Goal: Information Seeking & Learning: Find specific fact

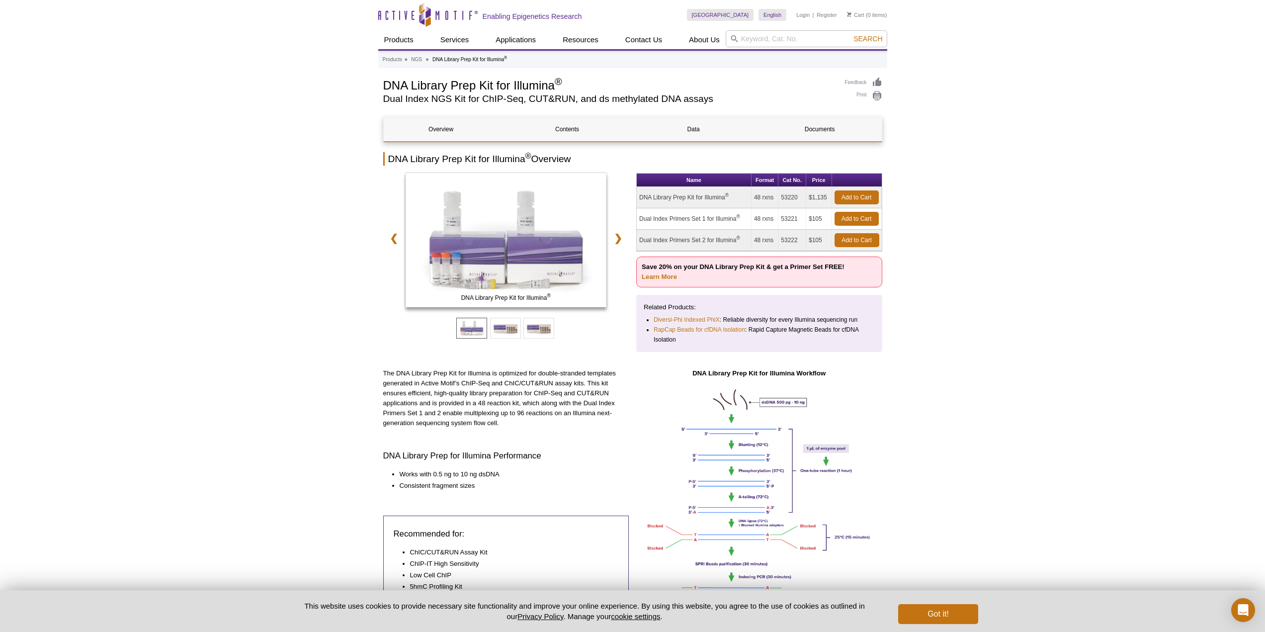
drag, startPoint x: 642, startPoint y: 198, endPoint x: 725, endPoint y: 204, distance: 82.8
click at [725, 204] on td "DNA Library Prep Kit for Illumina ®" at bounding box center [694, 197] width 115 height 21
copy td "DNA Library Prep Kit for Illumina"
drag, startPoint x: 782, startPoint y: 197, endPoint x: 802, endPoint y: 199, distance: 20.0
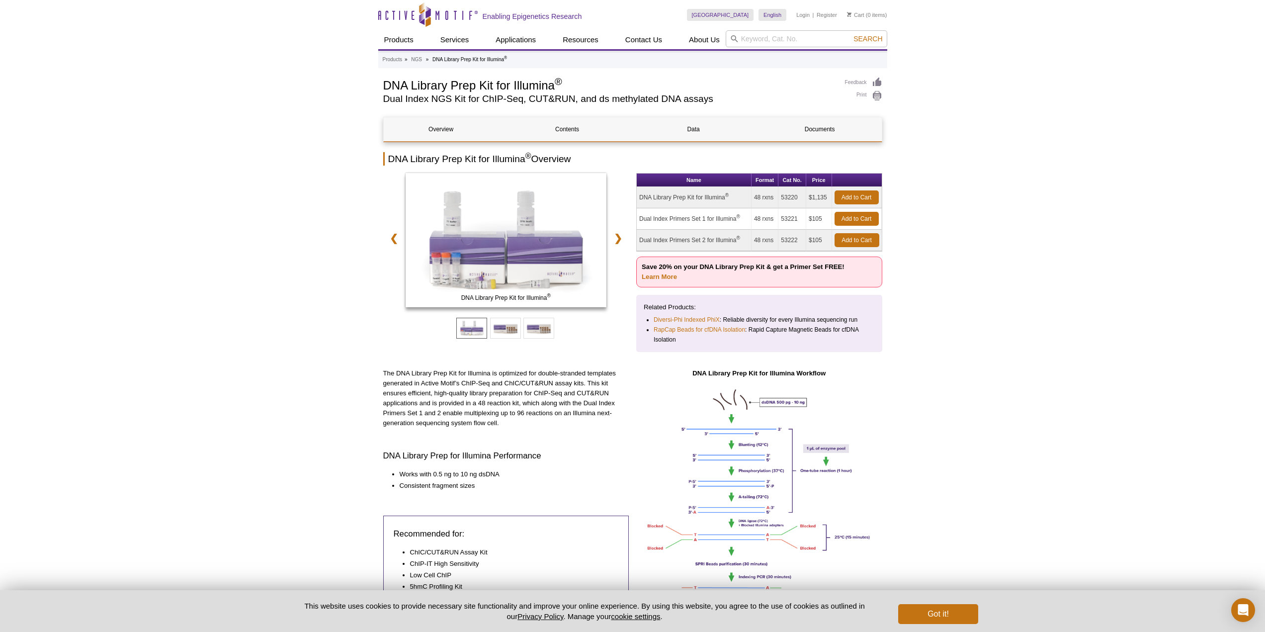
click at [802, 199] on td "53220" at bounding box center [792, 197] width 28 height 21
copy td "53220"
drag, startPoint x: 639, startPoint y: 220, endPoint x: 740, endPoint y: 221, distance: 100.9
click at [740, 221] on td "Dual Index Primers Set 1 for Illumina ®" at bounding box center [694, 218] width 115 height 21
copy td "Dual Index Primers Set 1 for Illumina ®"
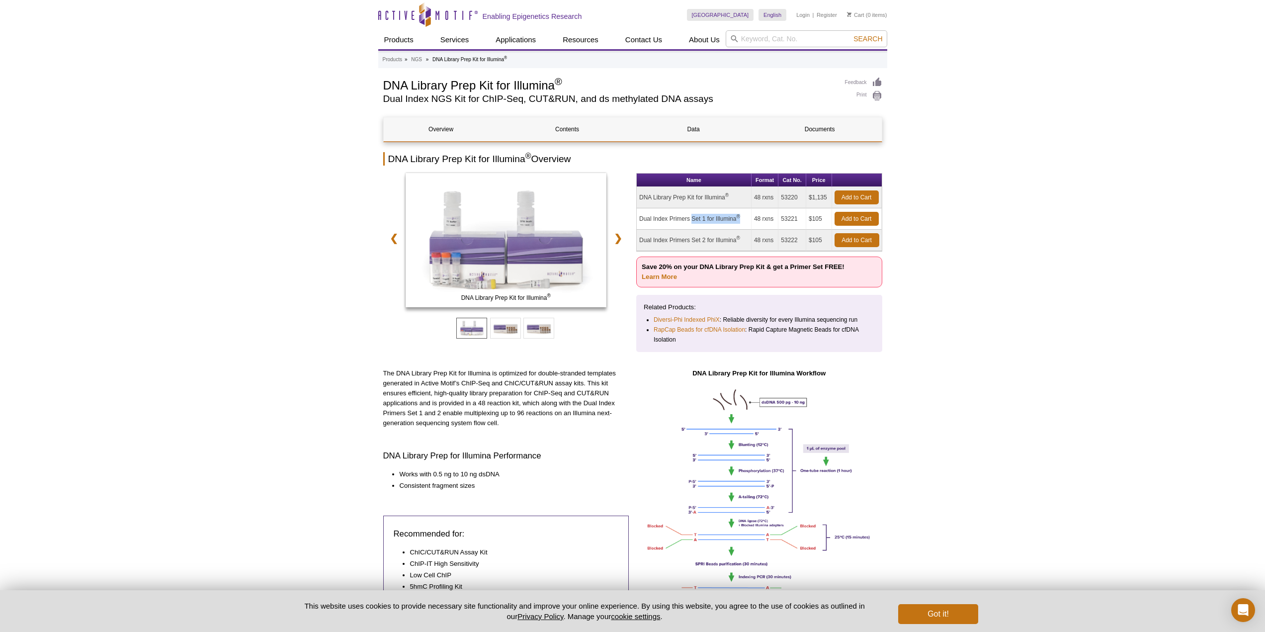
drag, startPoint x: 780, startPoint y: 219, endPoint x: 802, endPoint y: 221, distance: 21.9
click at [802, 221] on td "53221" at bounding box center [792, 218] width 28 height 21
copy td "53221"
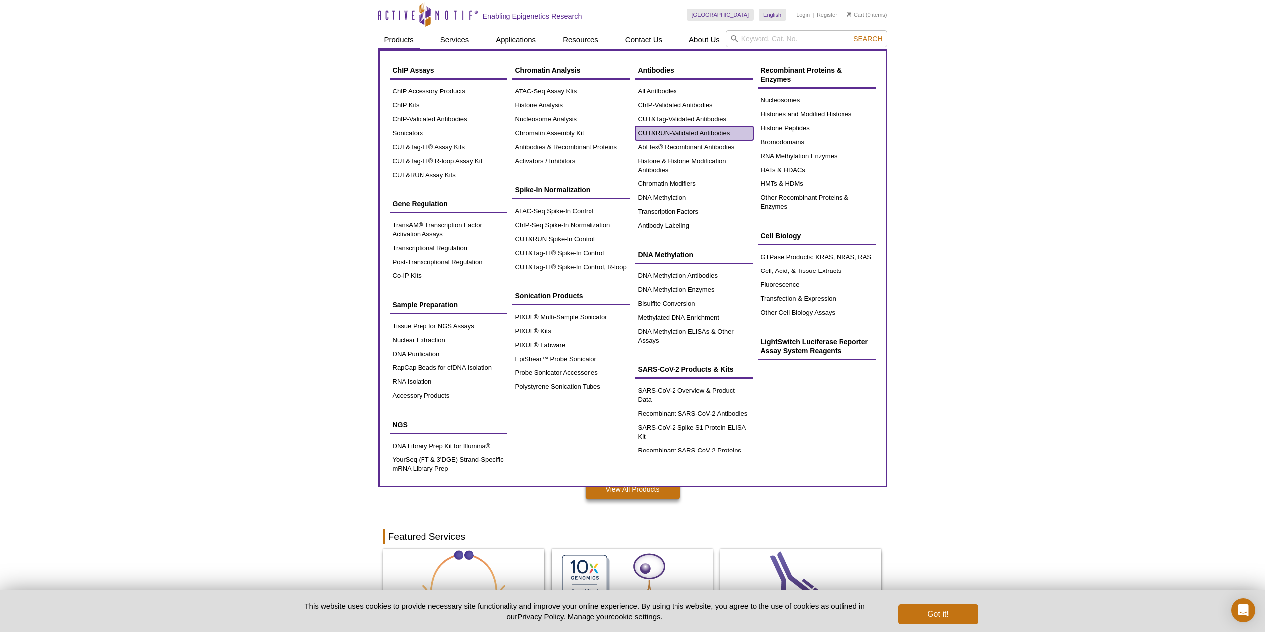
click at [701, 132] on link "CUT&RUN-Validated Antibodies" at bounding box center [694, 133] width 118 height 14
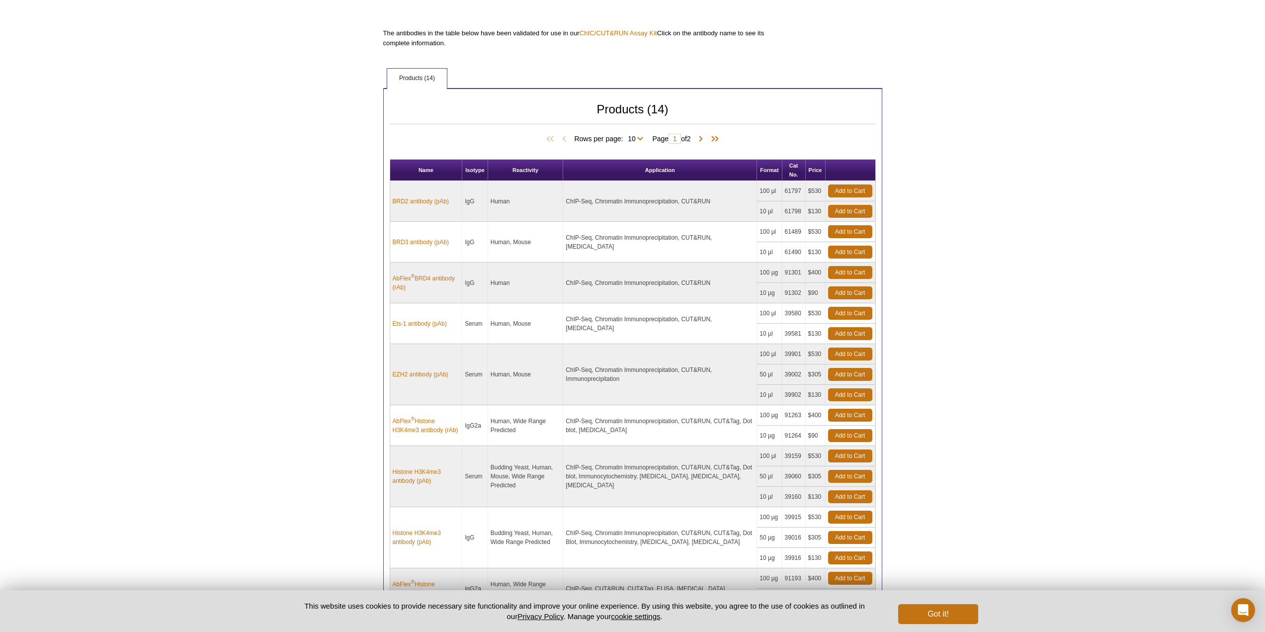
scroll to position [506, 0]
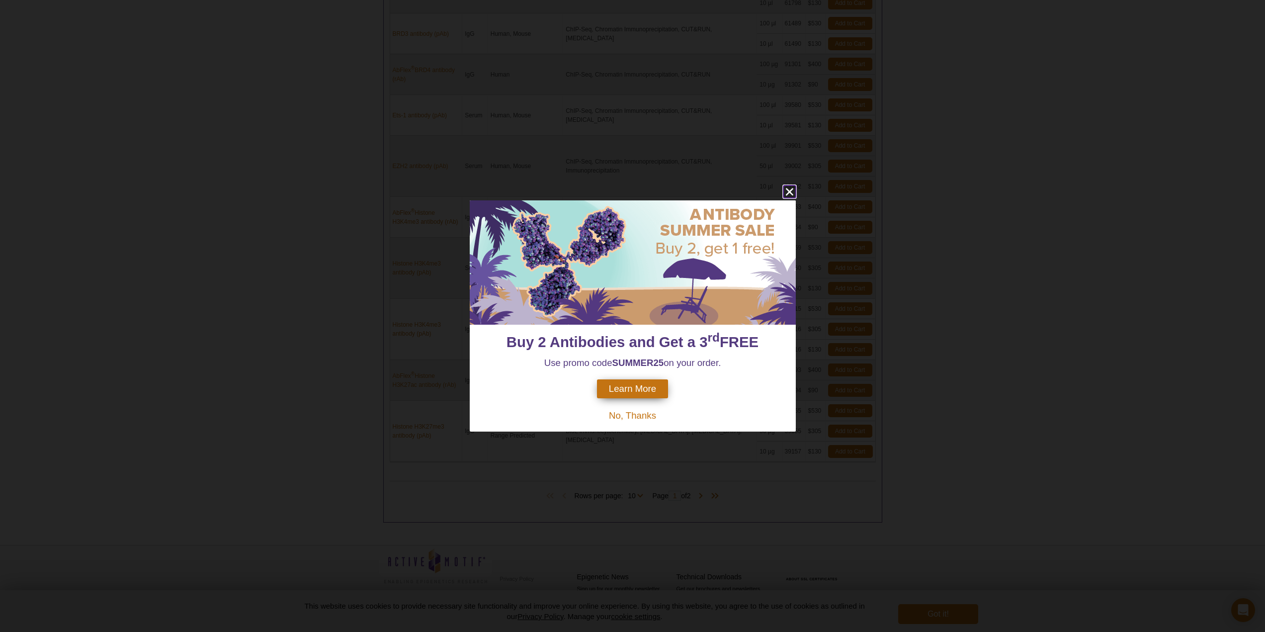
click at [790, 191] on icon "close" at bounding box center [788, 191] width 7 height 7
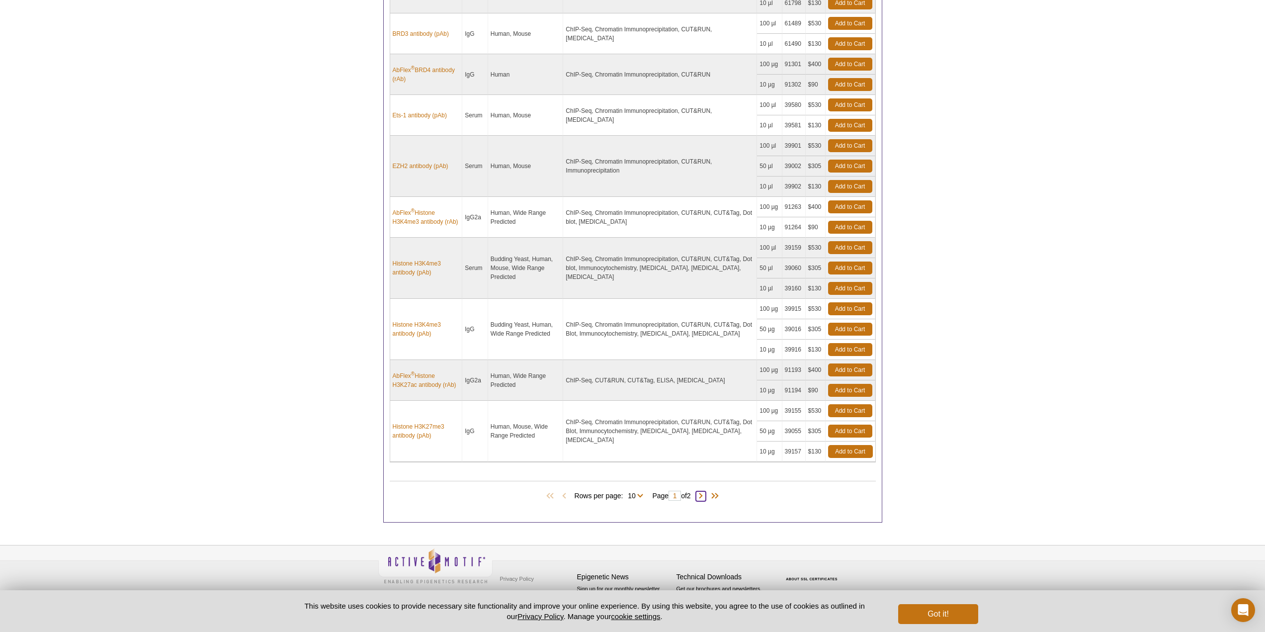
click at [706, 495] on span at bounding box center [701, 496] width 10 height 10
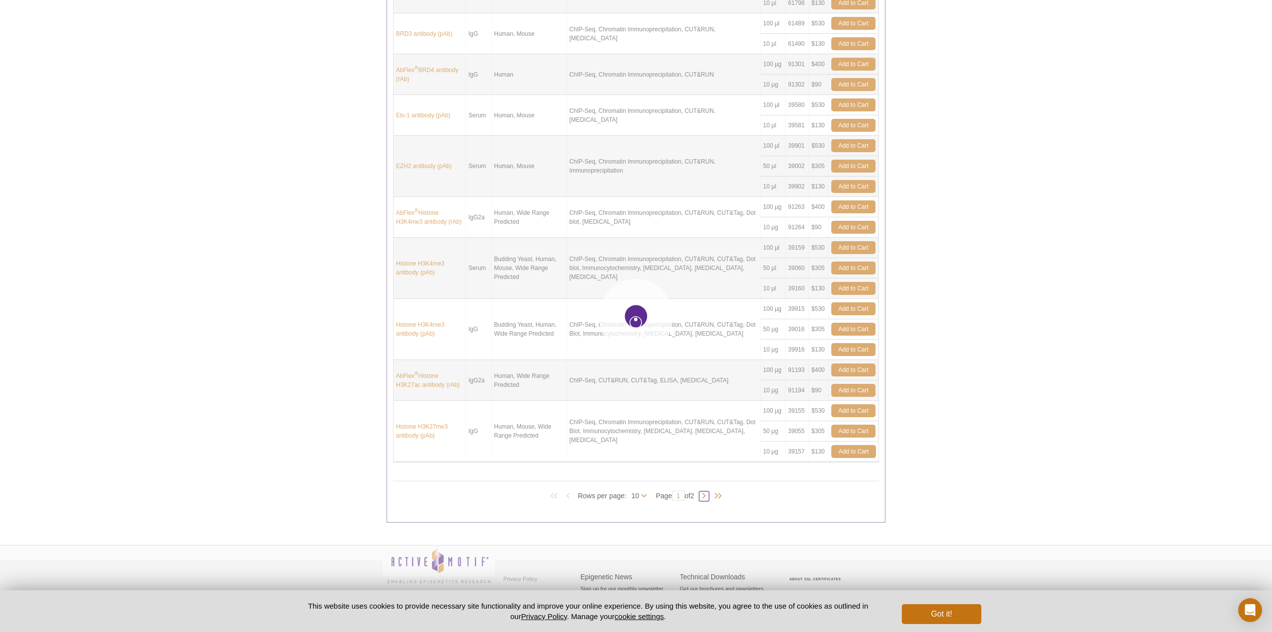
type input "2"
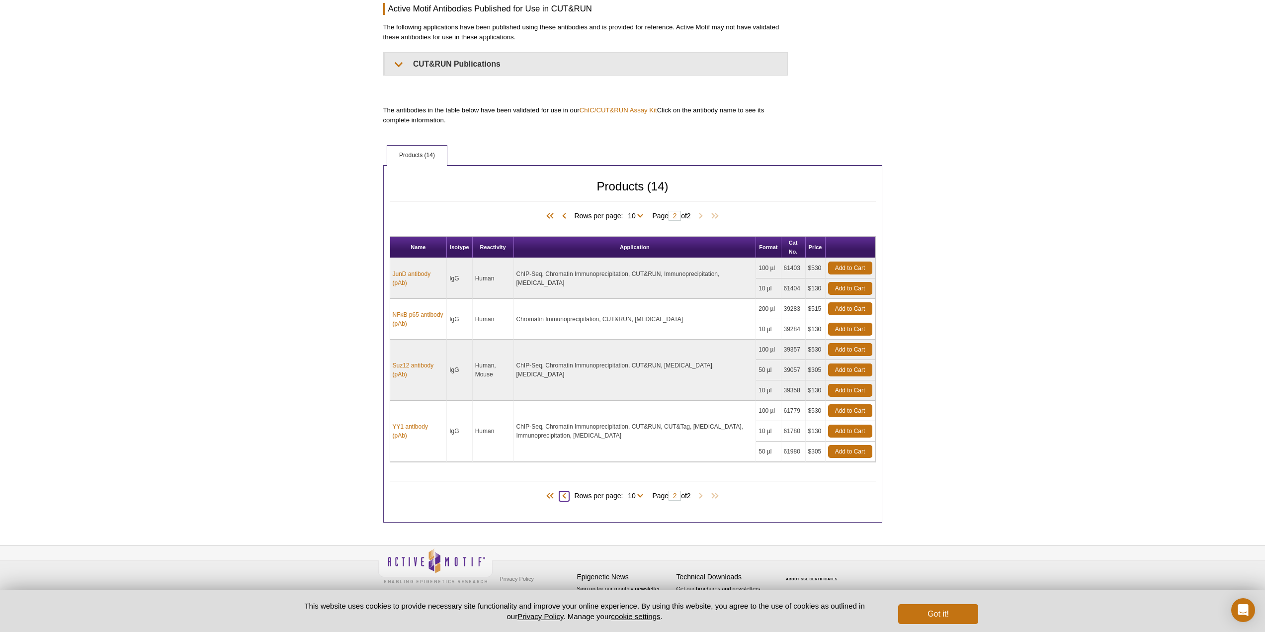
click at [563, 496] on span at bounding box center [564, 496] width 10 height 10
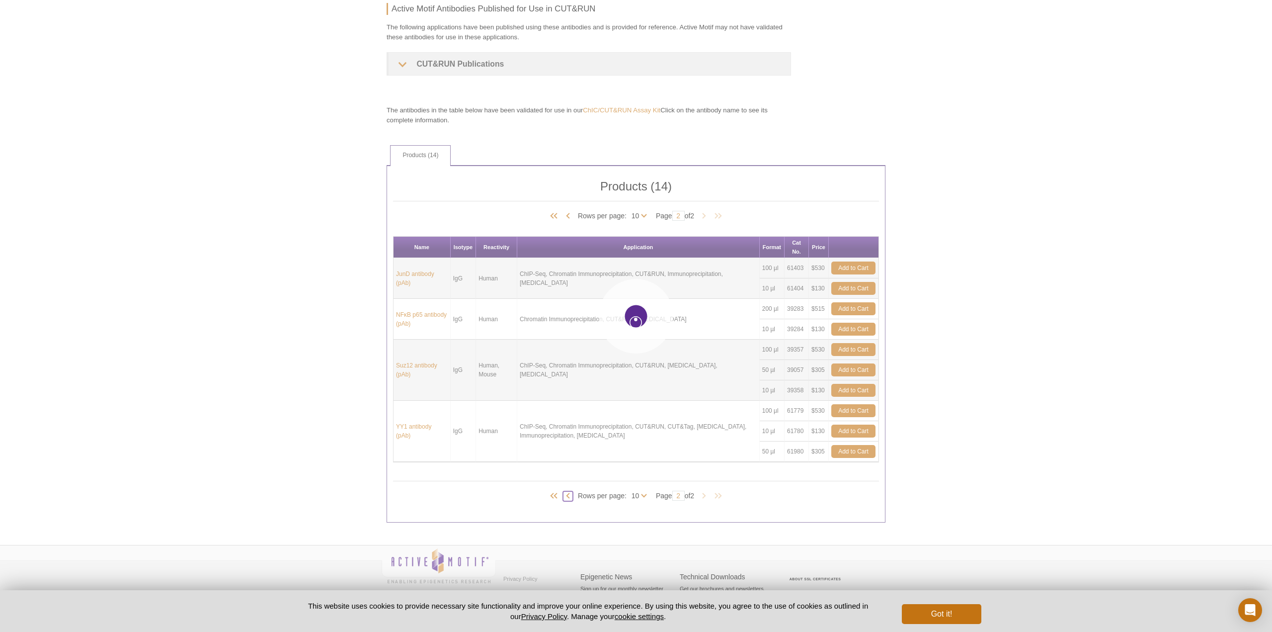
type input "1"
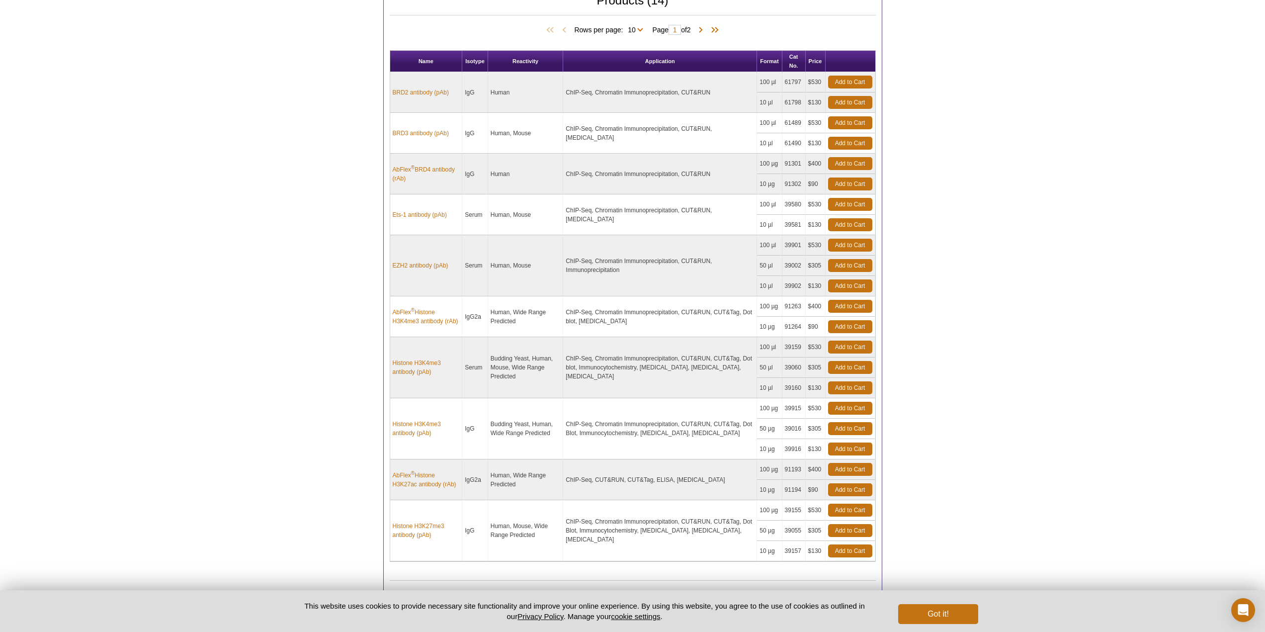
scroll to position [357, 0]
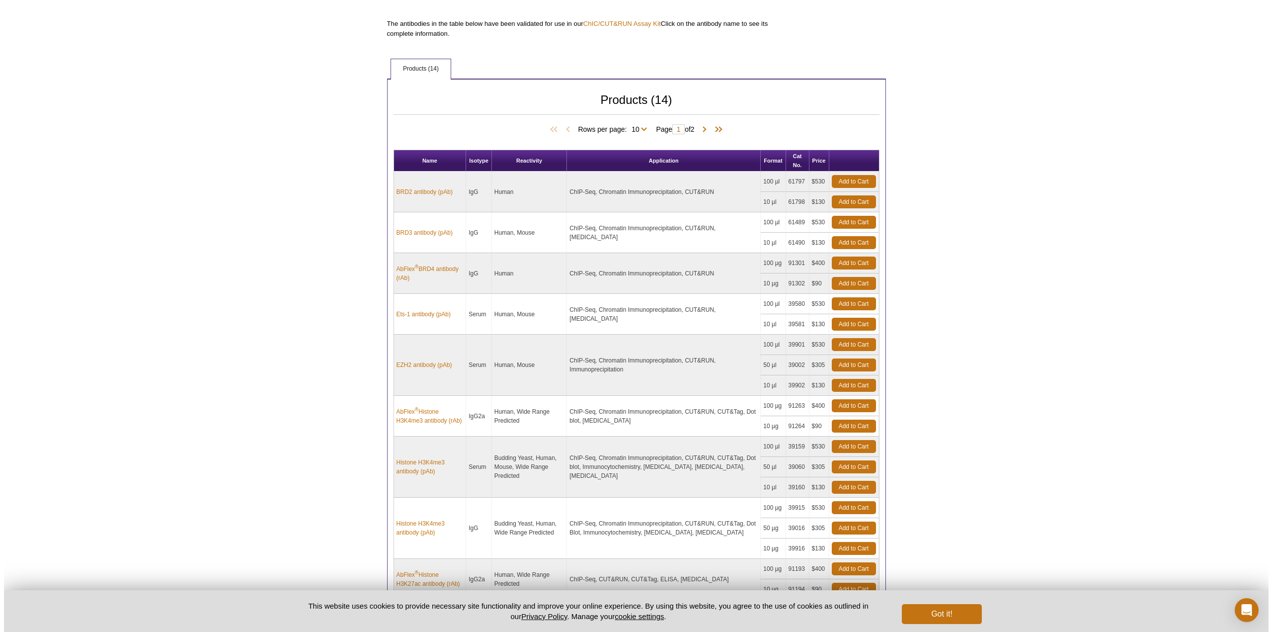
scroll to position [506, 0]
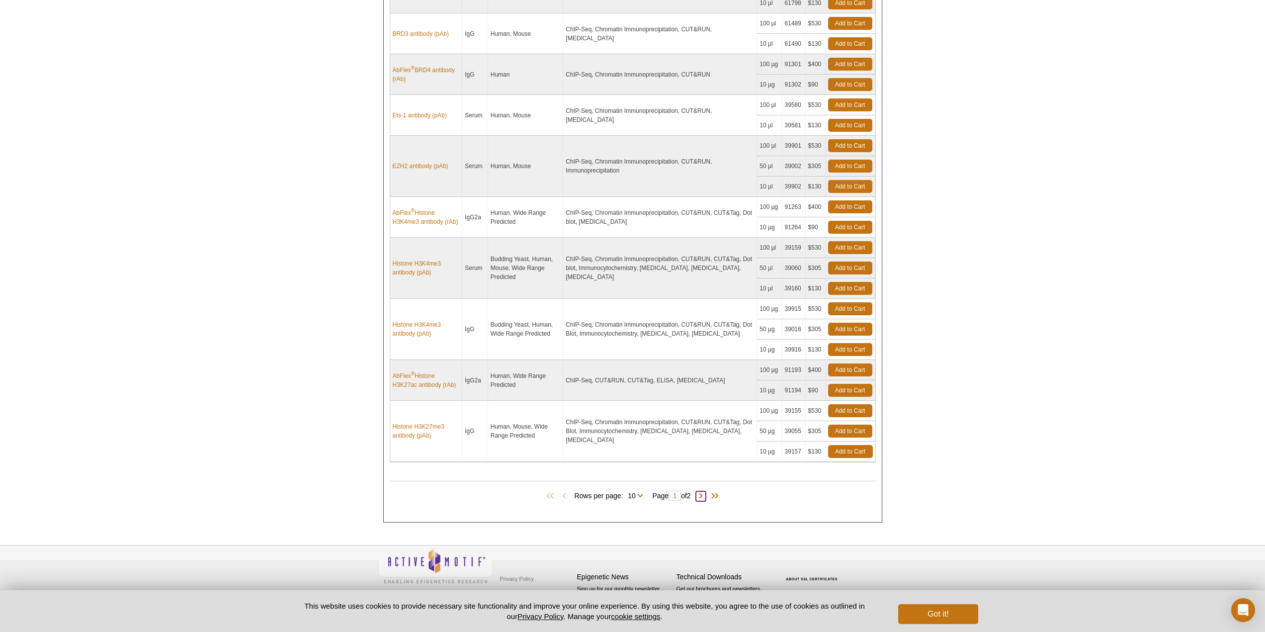
click at [702, 497] on span at bounding box center [701, 496] width 10 height 10
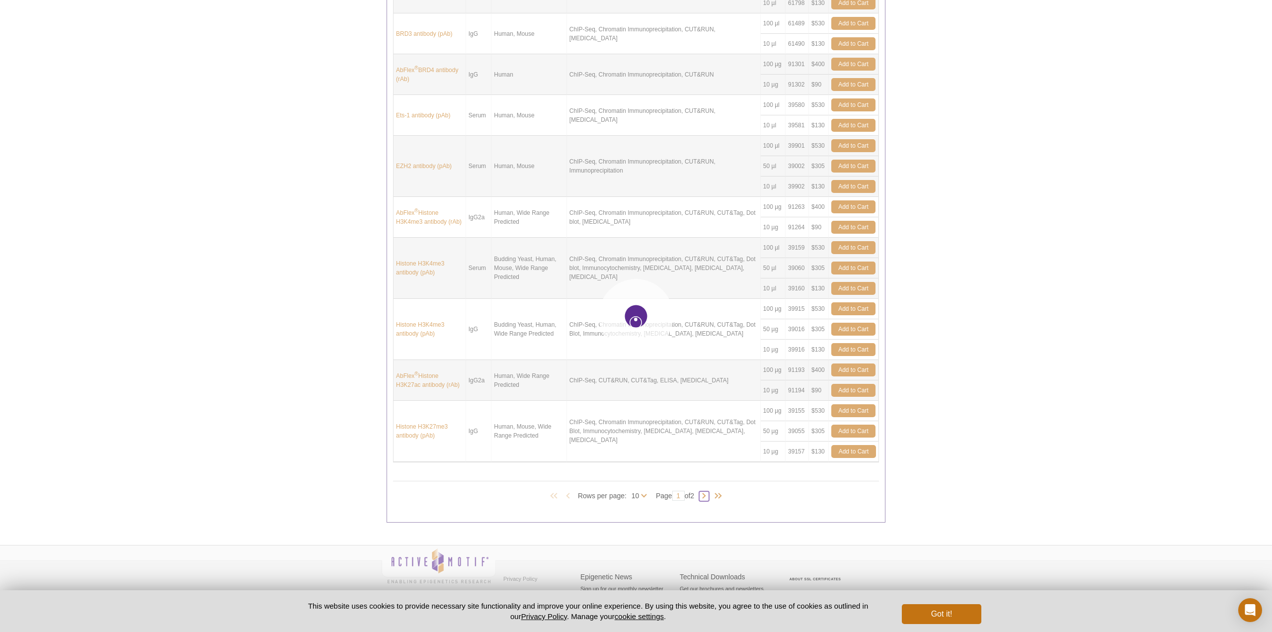
type input "2"
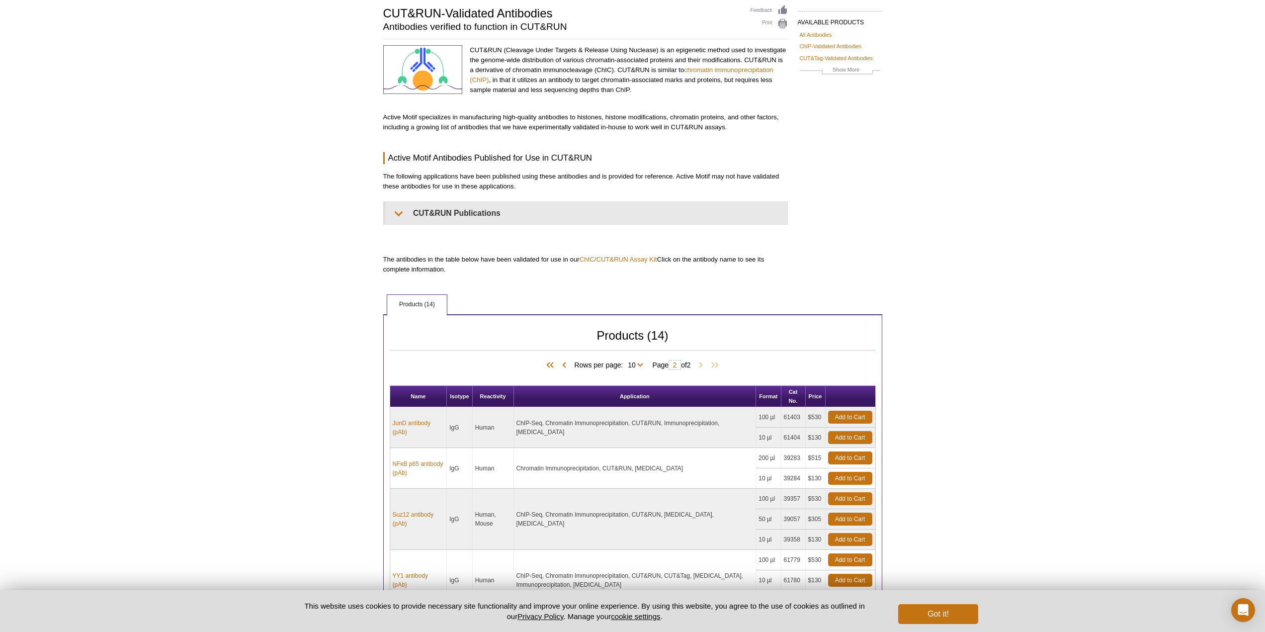
scroll to position [0, 0]
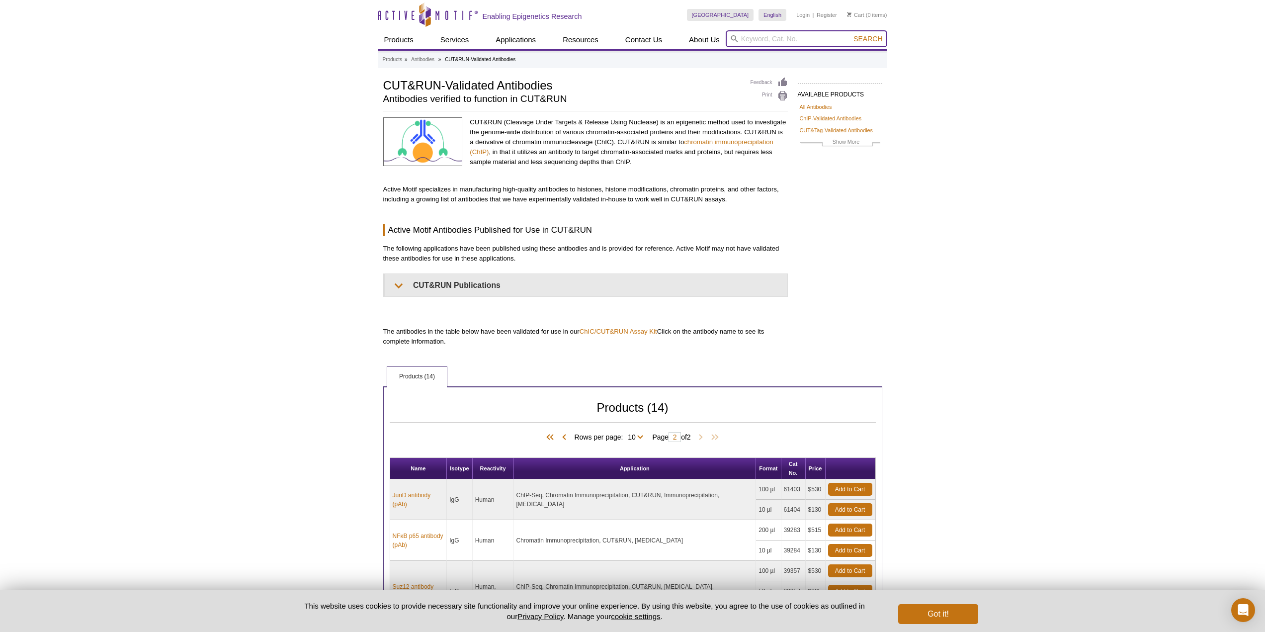
click at [781, 45] on input "search" at bounding box center [807, 38] width 162 height 17
type input "H3K9Ac"
click at [850, 34] on button "Search" at bounding box center [867, 38] width 35 height 9
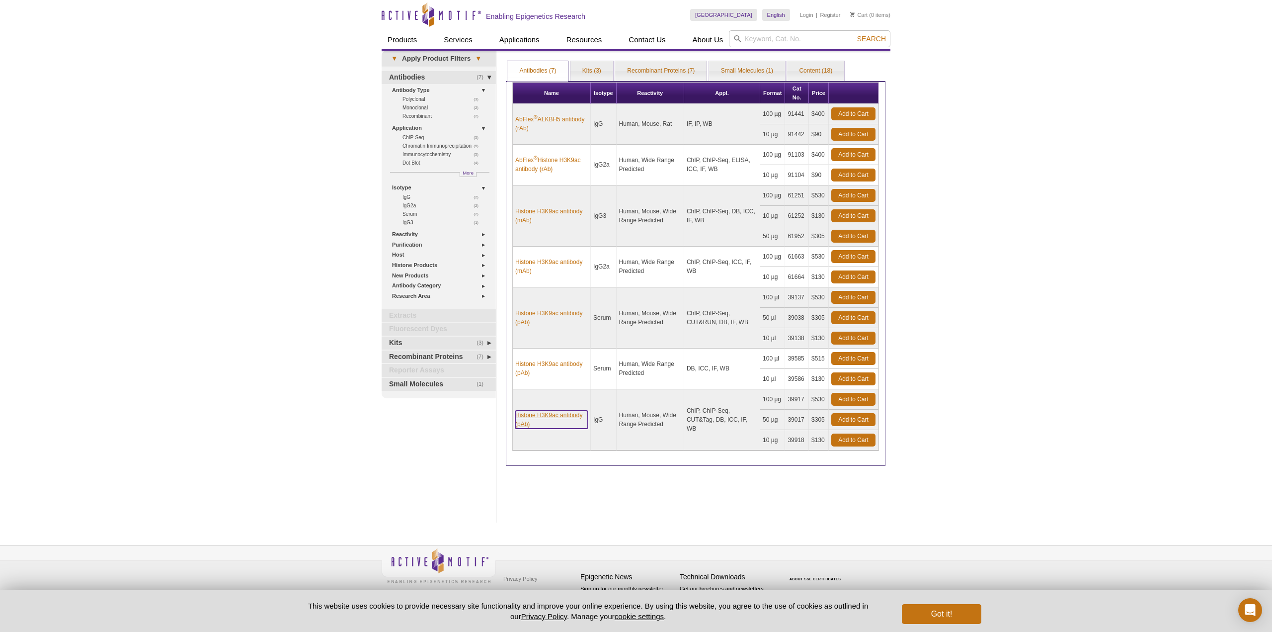
click at [540, 425] on link "Histone H3K9ac antibody (pAb)" at bounding box center [551, 420] width 73 height 18
click at [540, 372] on link "Histone H3K9ac antibody (pAb)" at bounding box center [551, 368] width 73 height 18
click at [534, 319] on link "Histone H3K9ac antibody (pAb)" at bounding box center [551, 318] width 73 height 18
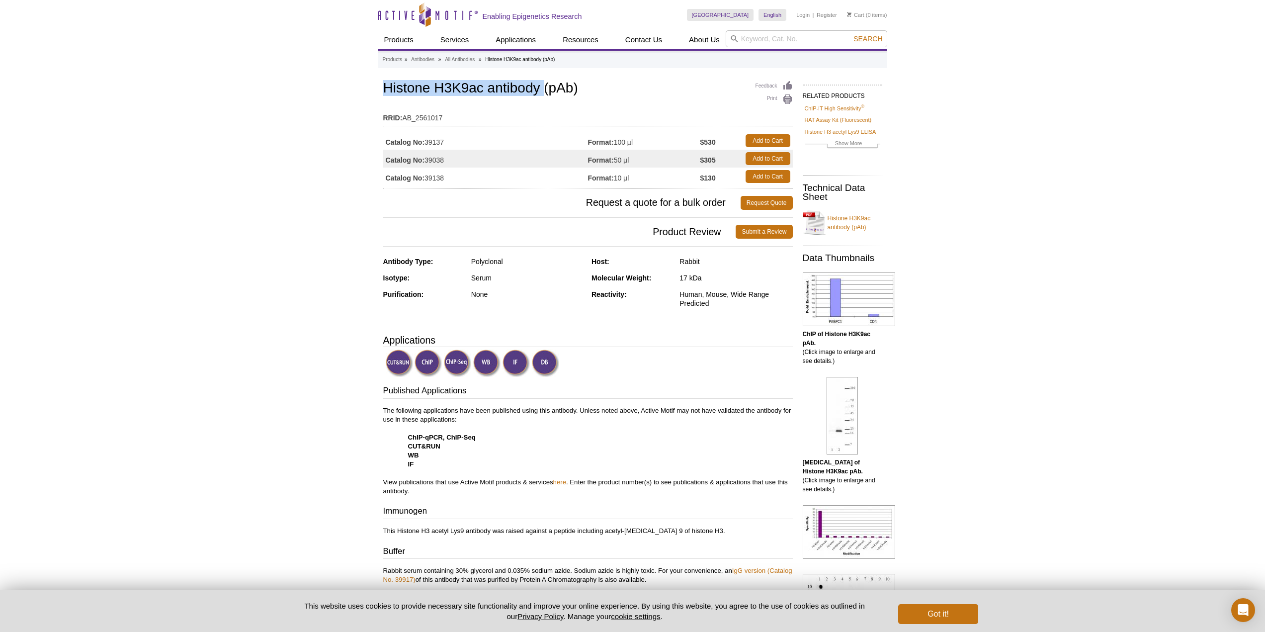
drag, startPoint x: 402, startPoint y: 87, endPoint x: 543, endPoint y: 89, distance: 141.7
click at [543, 89] on h1 "Histone H3K9ac antibody (pAb)" at bounding box center [588, 89] width 410 height 17
copy h1 "Histone H3K9ac antibody"
drag, startPoint x: 428, startPoint y: 179, endPoint x: 464, endPoint y: 183, distance: 36.5
click at [456, 180] on td "Catalog No: 39138" at bounding box center [485, 177] width 205 height 18
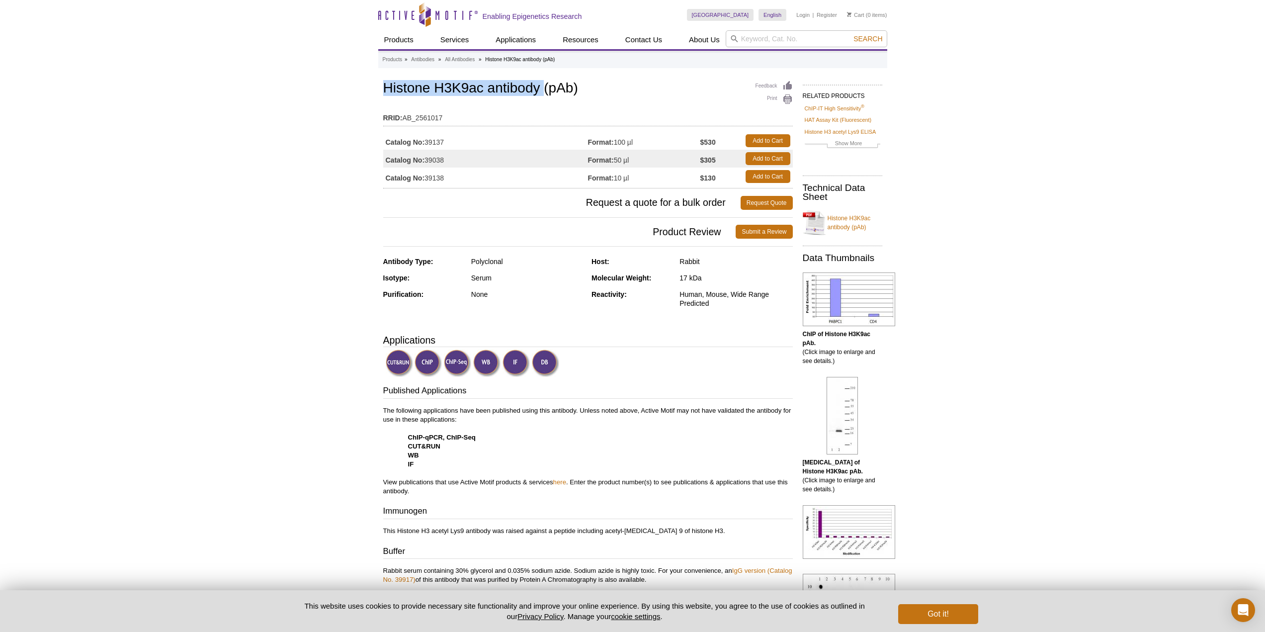
copy td "39138"
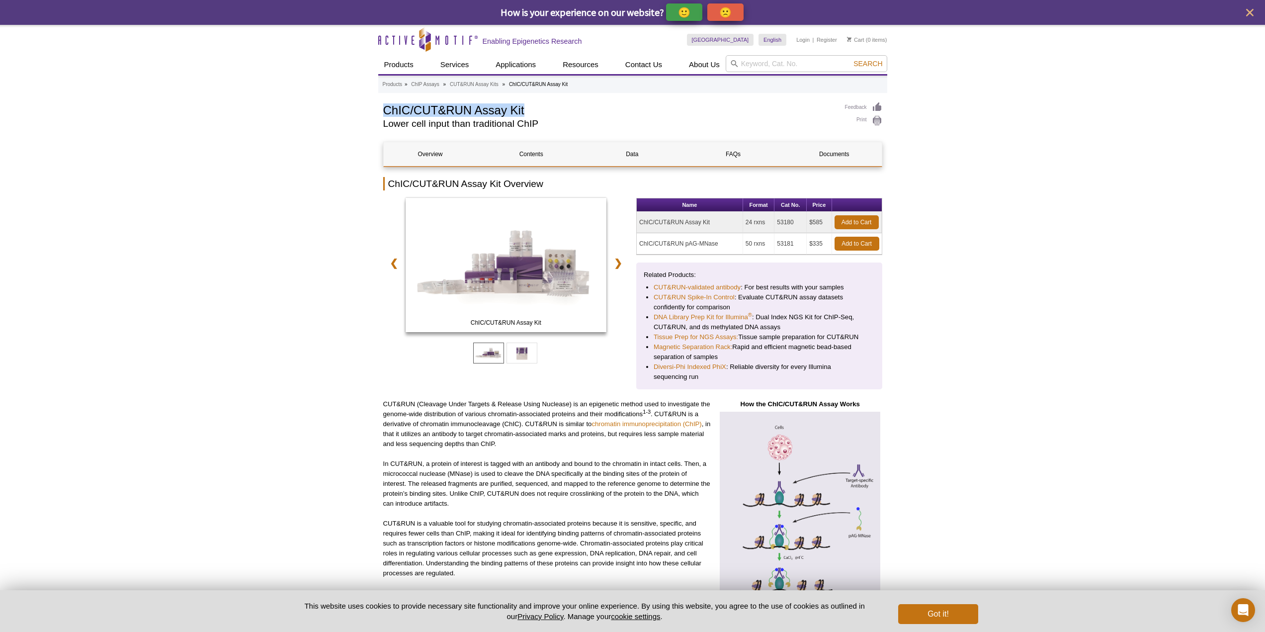
drag, startPoint x: 383, startPoint y: 108, endPoint x: 536, endPoint y: 111, distance: 153.1
click at [536, 111] on h1 "ChIC/CUT&RUN Assay Kit" at bounding box center [609, 109] width 452 height 15
copy h1 "ChIC/CUT&RUN Assay Kit"
drag, startPoint x: 776, startPoint y: 224, endPoint x: 798, endPoint y: 223, distance: 21.4
click at [798, 223] on td "53180" at bounding box center [790, 222] width 32 height 21
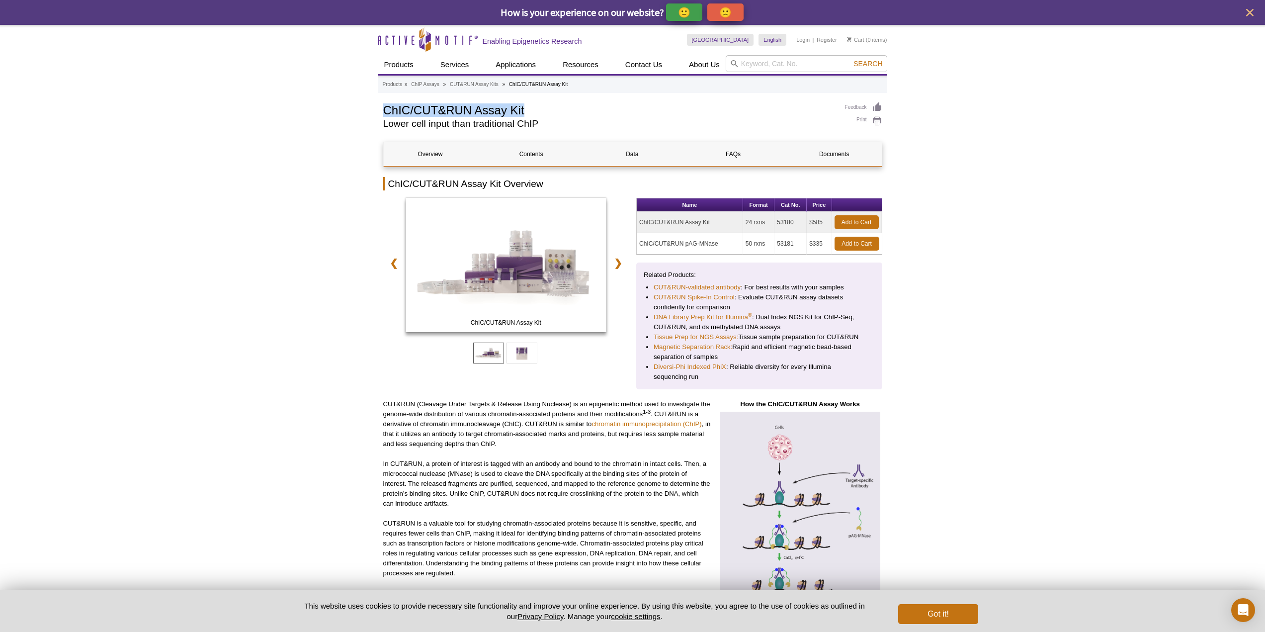
copy td "53180"
